Goal: Task Accomplishment & Management: Manage account settings

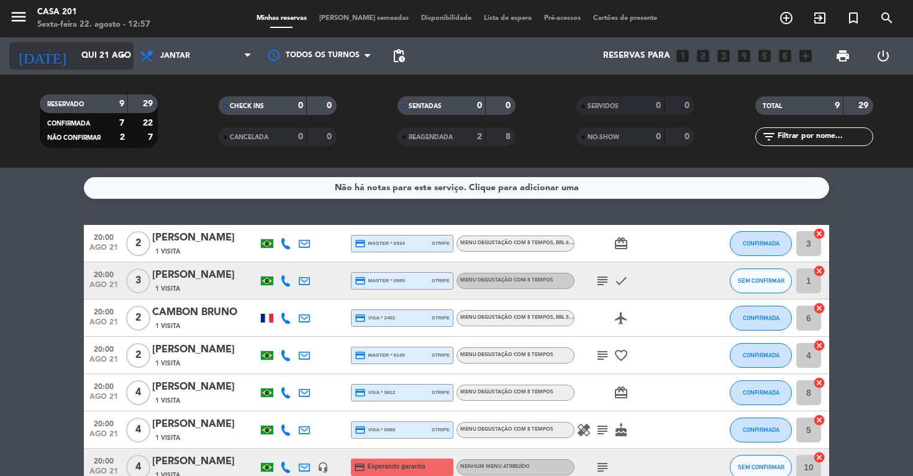
click at [86, 58] on input "Qui 21 ago" at bounding box center [130, 56] width 111 height 22
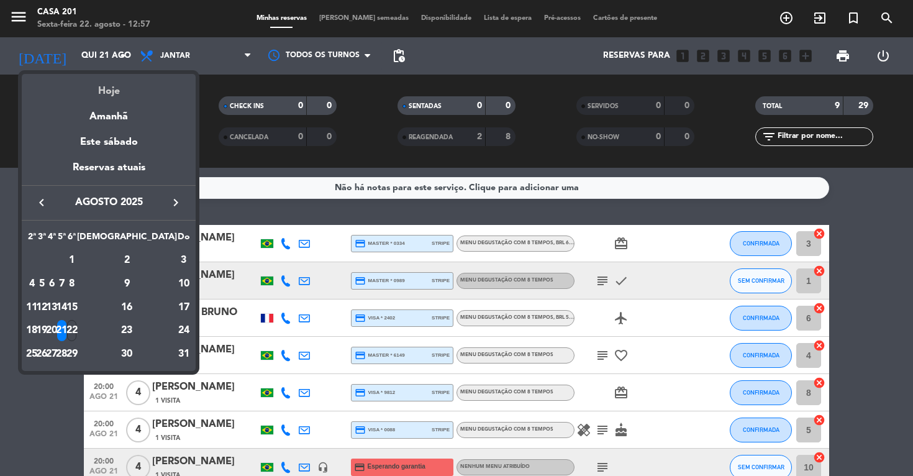
click at [113, 93] on div "Hoje" at bounding box center [109, 86] width 174 height 25
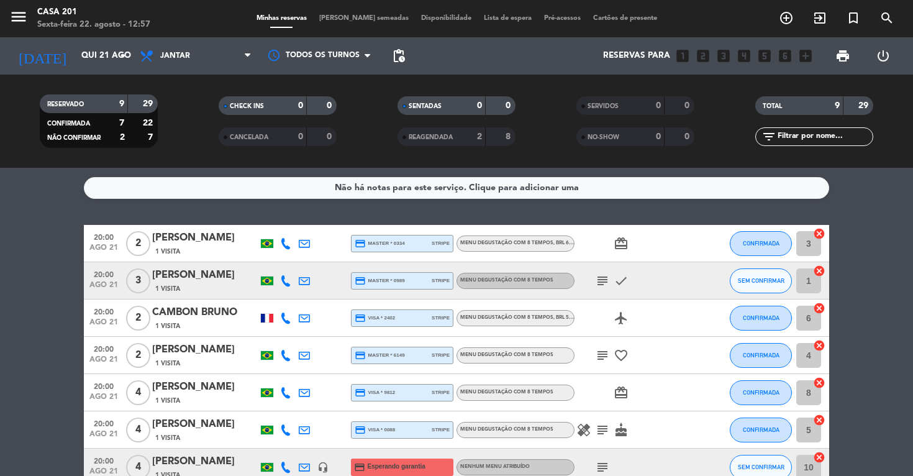
type input "Sex 22 ago"
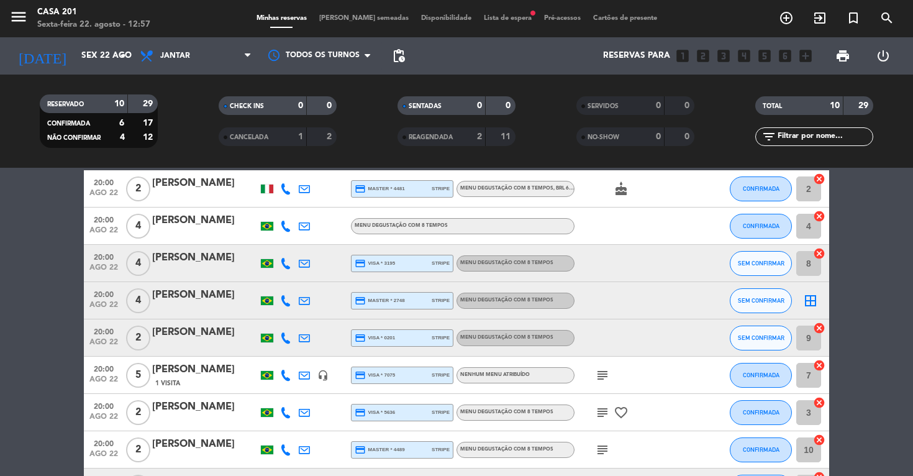
scroll to position [63, 0]
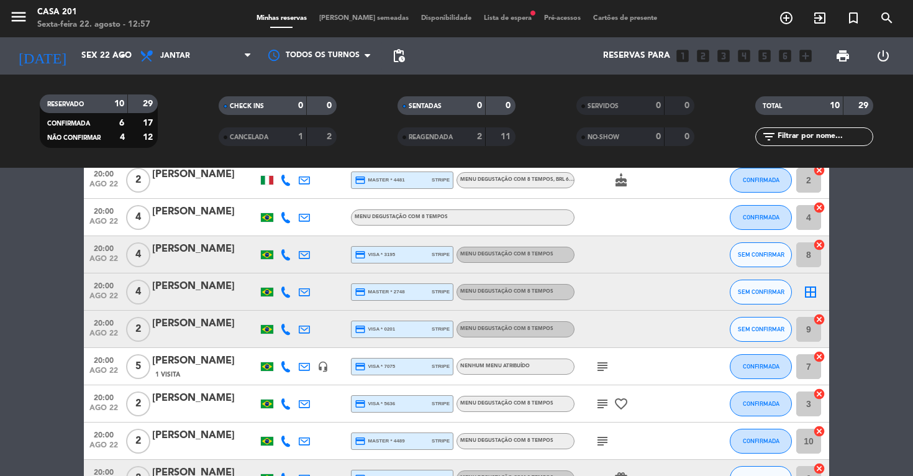
click at [604, 365] on icon "subject" at bounding box center [602, 366] width 15 height 15
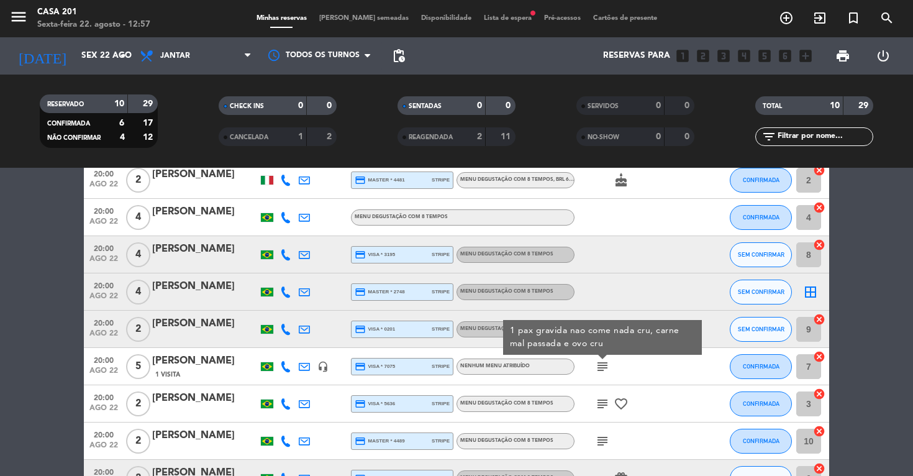
click at [168, 320] on div "[PERSON_NAME]" at bounding box center [205, 324] width 106 height 16
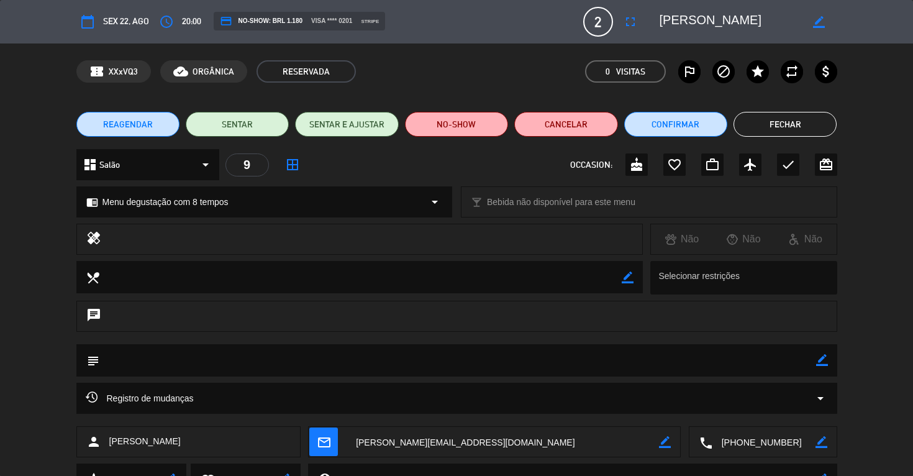
click at [770, 130] on button "Fechar" at bounding box center [785, 124] width 103 height 25
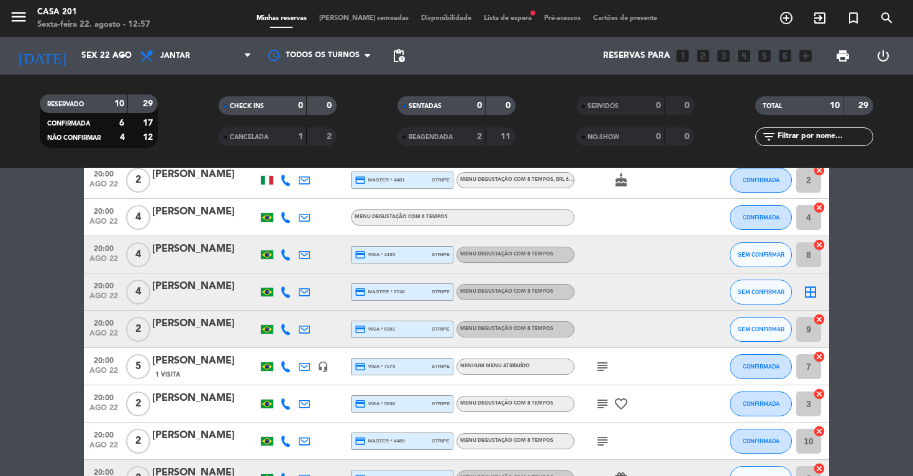
click at [170, 365] on div "[PERSON_NAME]" at bounding box center [205, 361] width 106 height 16
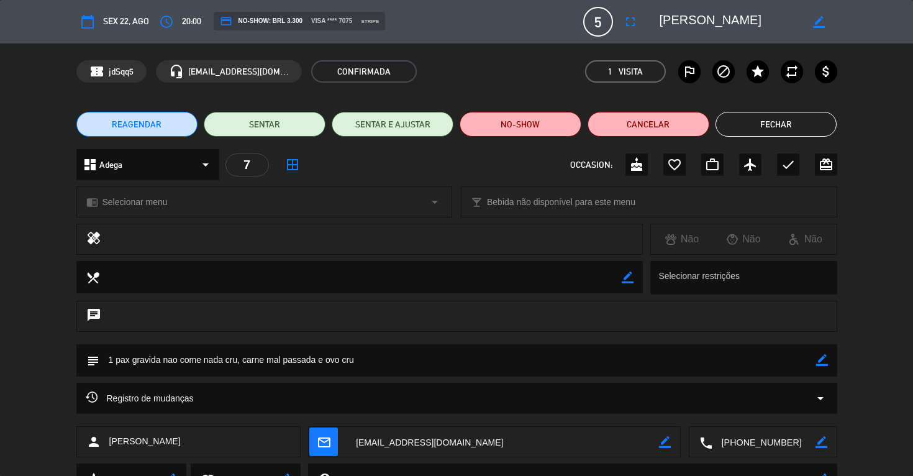
click at [823, 358] on icon "border_color" at bounding box center [822, 360] width 12 height 12
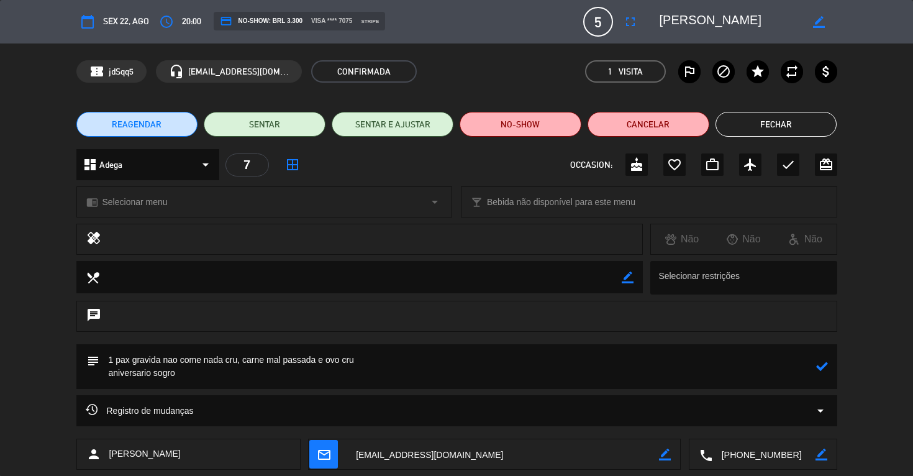
click at [821, 366] on icon at bounding box center [822, 366] width 12 height 12
click at [820, 370] on icon "border_color" at bounding box center [822, 366] width 12 height 12
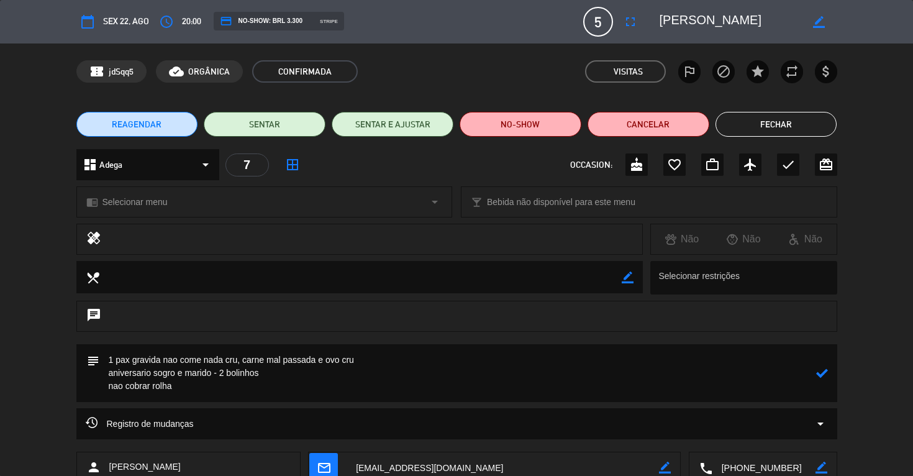
type textarea "1 pax gravida nao come nada cru, carne mal passada e ovo cru aniversario sogro …"
click at [824, 376] on icon at bounding box center [822, 373] width 12 height 12
click at [783, 123] on button "Fechar" at bounding box center [777, 124] width 122 height 25
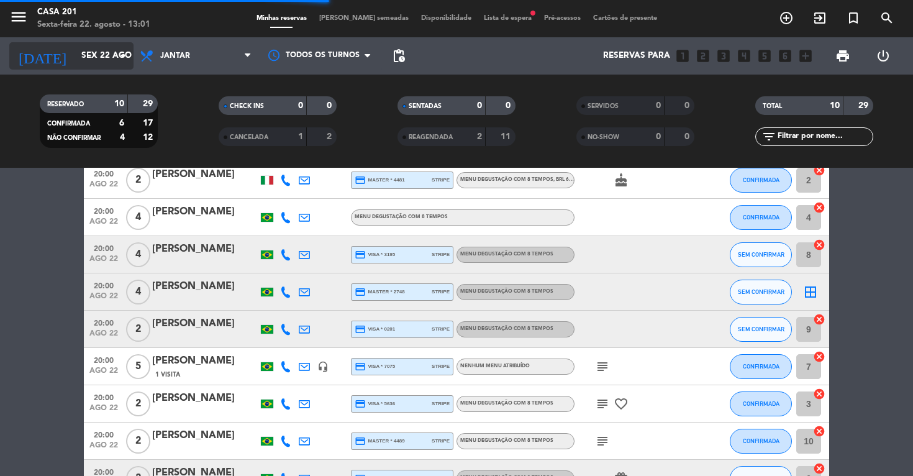
click at [76, 53] on input "Sex 22 ago" at bounding box center [130, 56] width 111 height 22
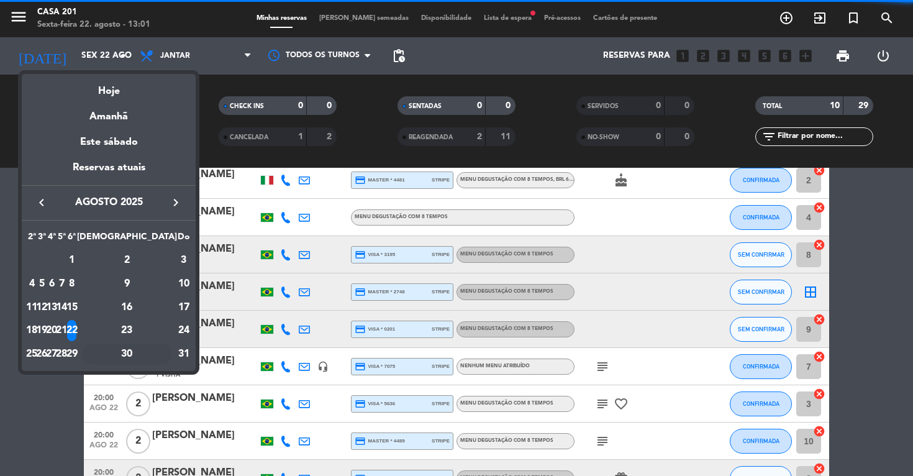
click at [154, 348] on div "30" at bounding box center [127, 353] width 90 height 21
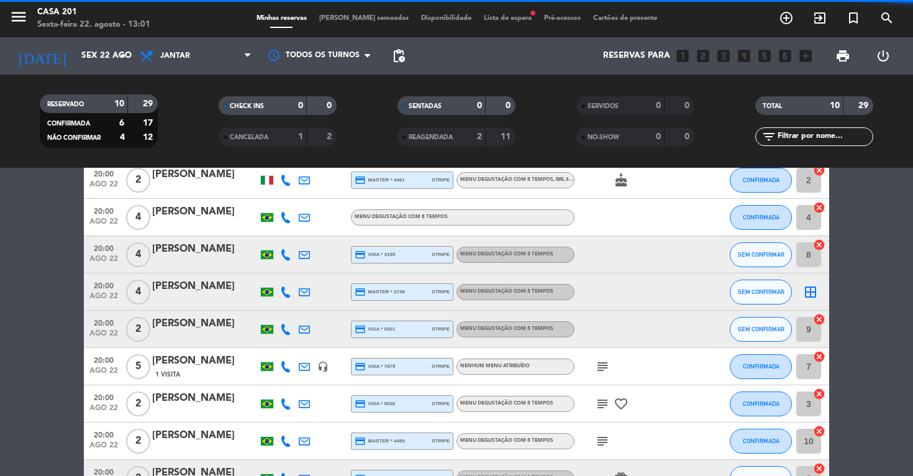
type input "Sáb 30 ago"
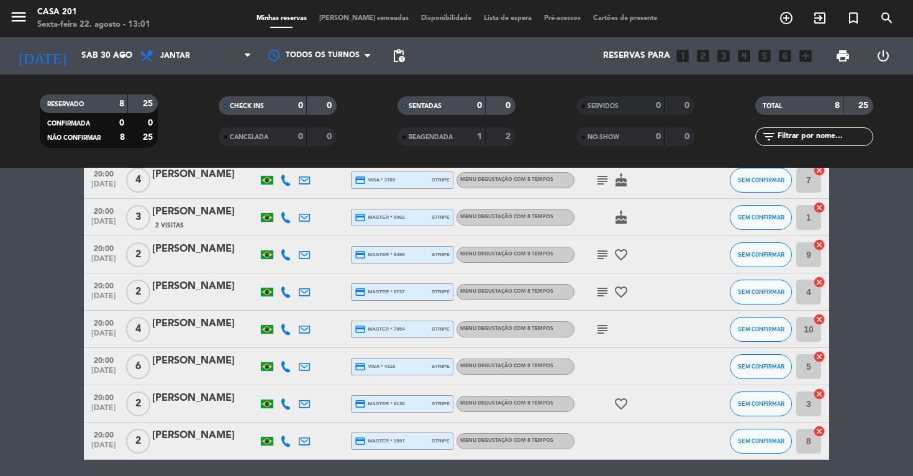
scroll to position [35, 0]
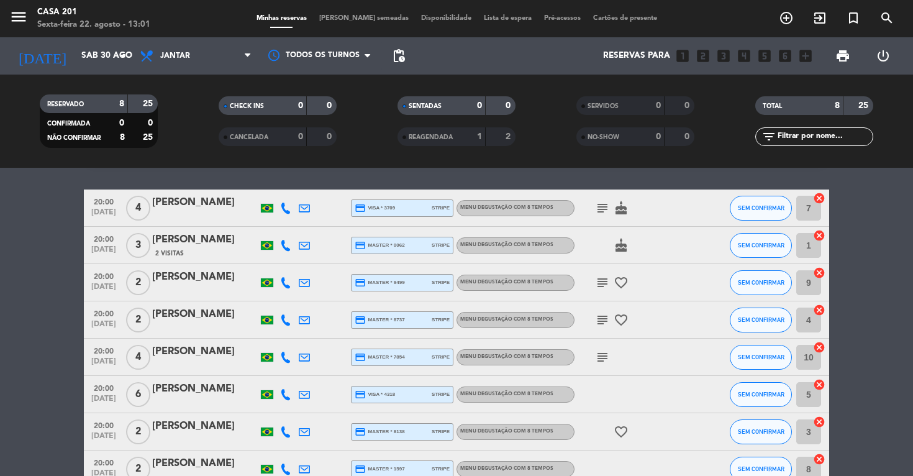
click at [184, 245] on div "[PERSON_NAME]" at bounding box center [205, 240] width 106 height 16
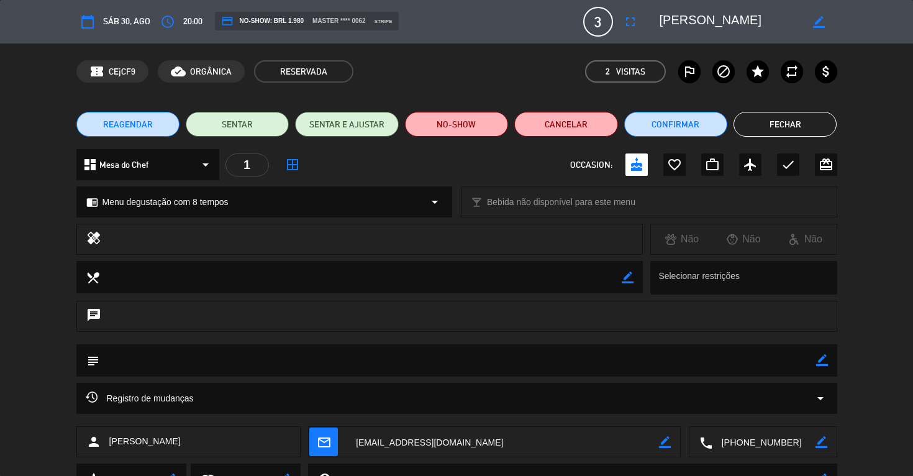
click at [597, 20] on span "3" at bounding box center [598, 22] width 30 height 30
click at [631, 22] on icon "fullscreen" at bounding box center [630, 21] width 15 height 15
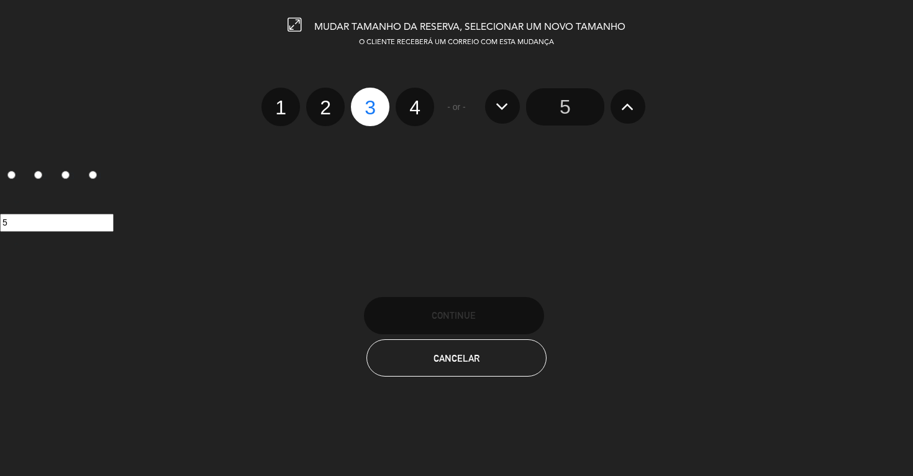
click at [413, 109] on label "4" at bounding box center [415, 107] width 39 height 39
click at [413, 101] on input "4" at bounding box center [413, 97] width 8 height 8
radio input "true"
radio input "false"
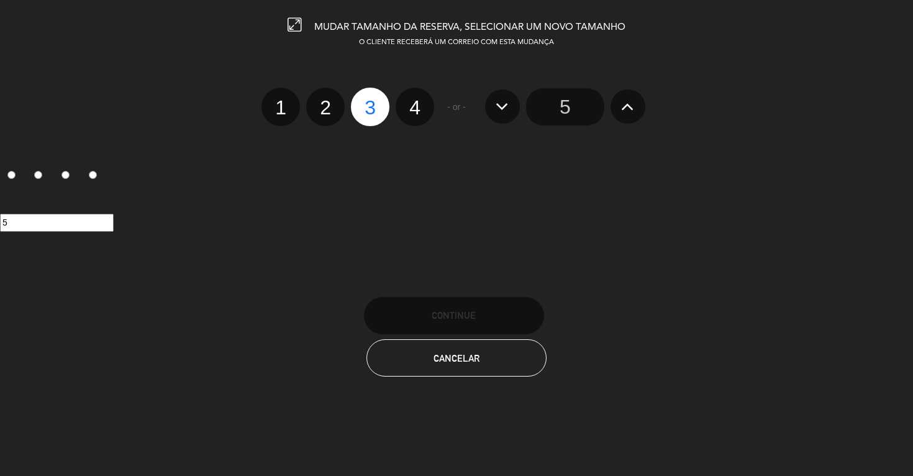
radio input "false"
radio input "true"
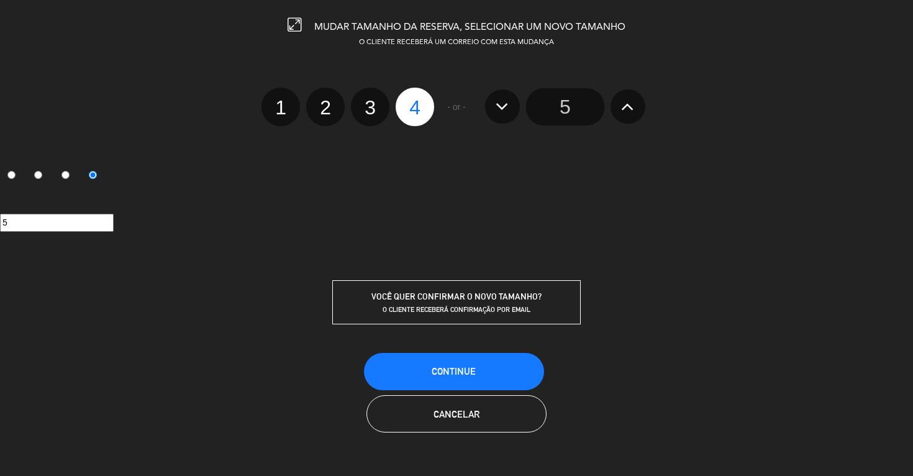
click at [446, 366] on span "CONTINUE" at bounding box center [454, 371] width 44 height 11
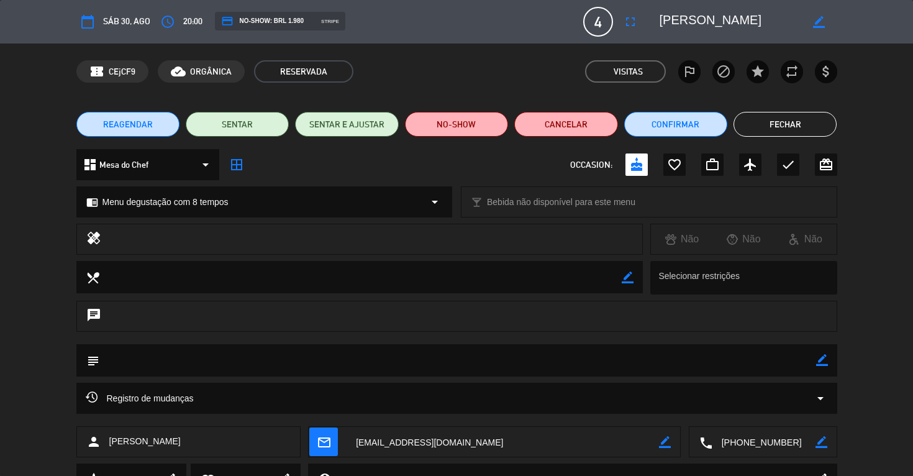
click at [789, 122] on button "Fechar" at bounding box center [785, 124] width 103 height 25
